Goal: Communication & Community: Answer question/provide support

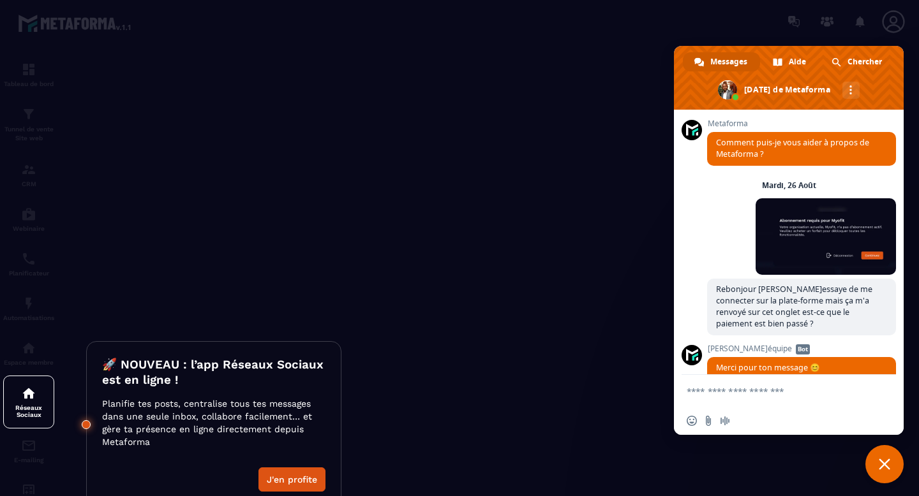
scroll to position [3482, 0]
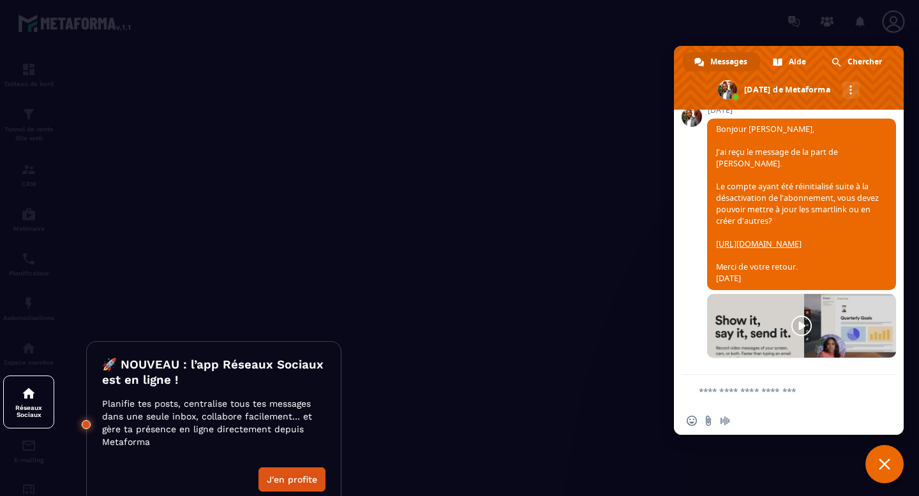
click at [724, 395] on textarea "Entrez votre message..." at bounding box center [780, 391] width 164 height 11
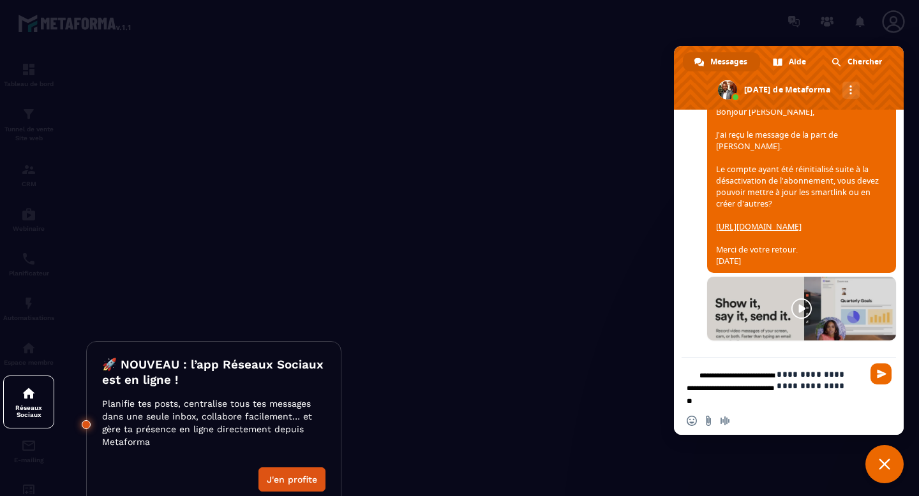
type textarea "**********"
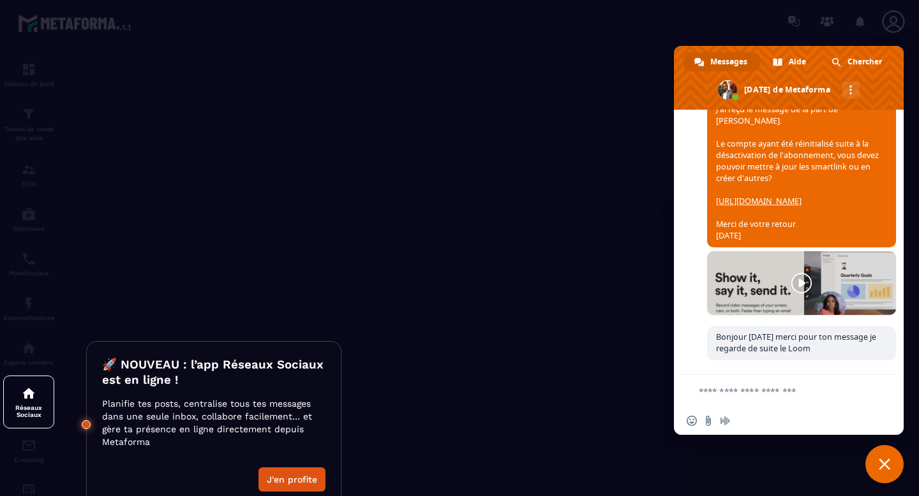
scroll to position [3526, 0]
click at [760, 193] on span "Bonjour [PERSON_NAME], J'ai reçu le message de la part de [PERSON_NAME]. Le com…" at bounding box center [801, 162] width 189 height 172
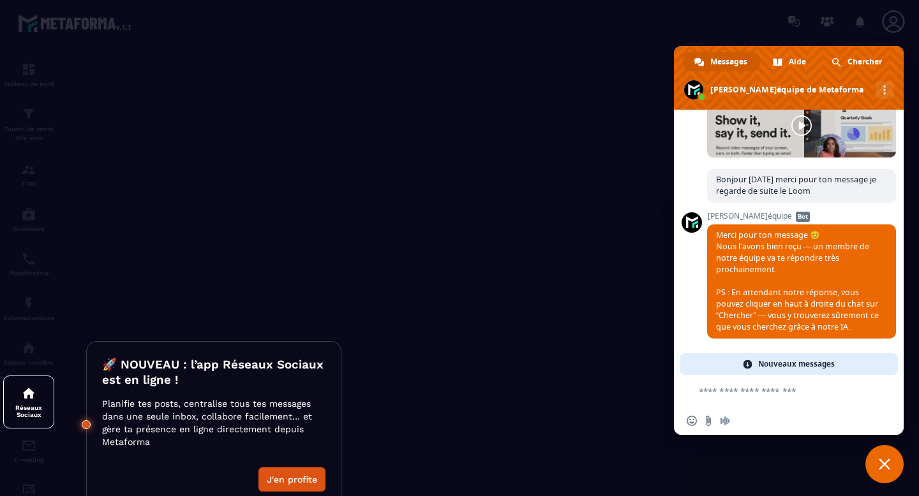
scroll to position [3564, 0]
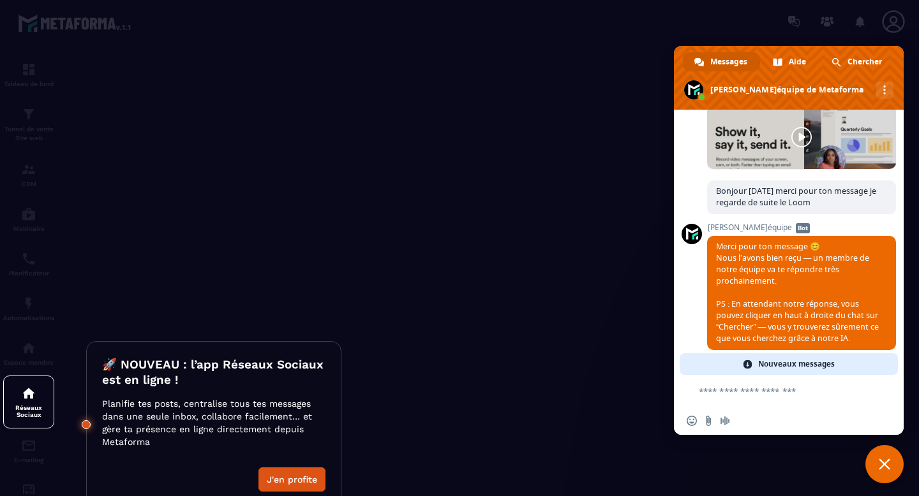
click at [753, 101] on span "Bonjour [PERSON_NAME], J'ai reçu le message de la part de [PERSON_NAME]. Le com…" at bounding box center [801, 16] width 189 height 172
click at [306, 482] on button "J'en profite" at bounding box center [291, 480] width 67 height 24
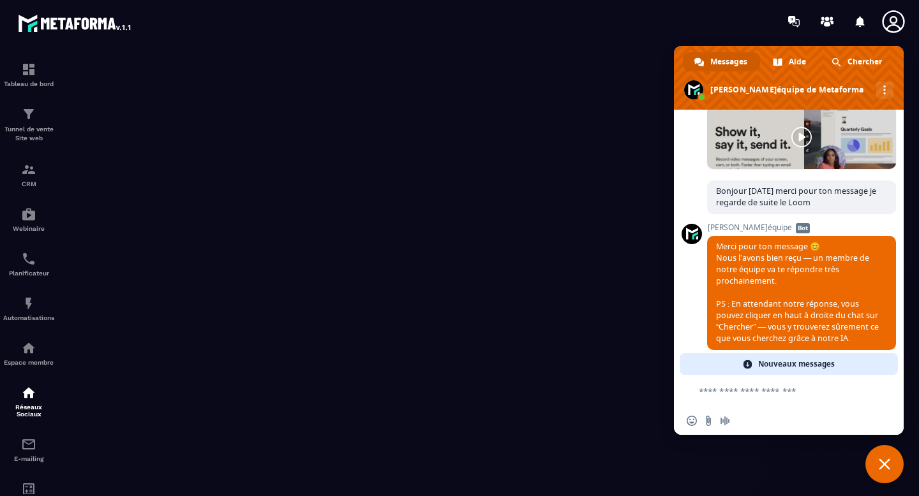
click at [769, 61] on link "[URL][DOMAIN_NAME]" at bounding box center [758, 55] width 85 height 11
click at [749, 61] on link "[URL][DOMAIN_NAME]" at bounding box center [758, 55] width 85 height 11
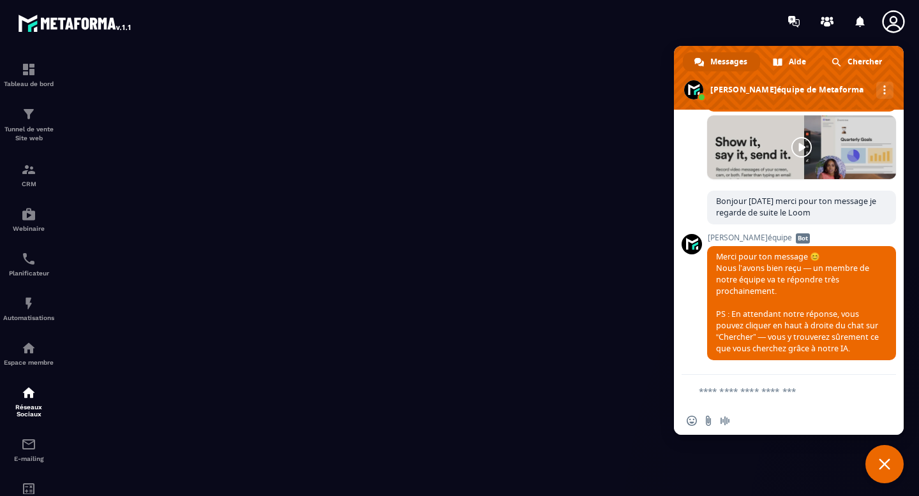
scroll to position [3664, 0]
click at [878, 460] on span "Fermer le chat" at bounding box center [883, 464] width 11 height 11
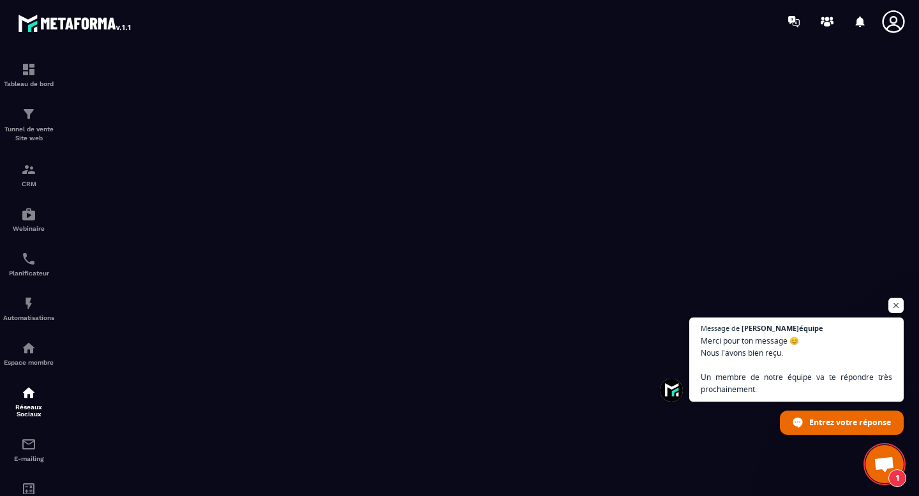
scroll to position [3707, 0]
click at [896, 307] on span "Ouvrir le chat" at bounding box center [896, 306] width 16 height 16
